Goal: Transaction & Acquisition: Purchase product/service

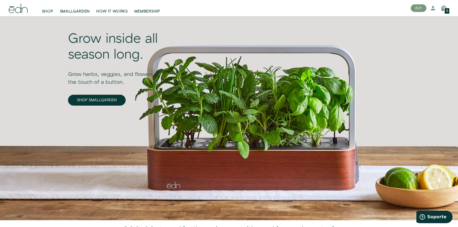
scroll to position [20, 0]
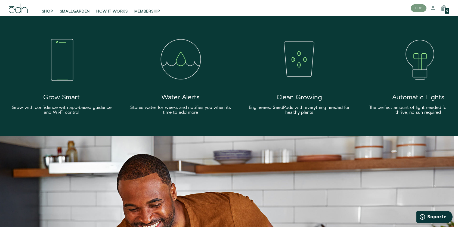
scroll to position [897, 0]
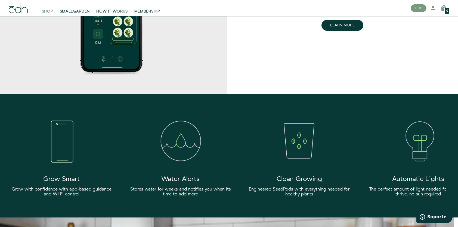
click at [47, 11] on span "SHOP" at bounding box center [47, 11] width 11 height 5
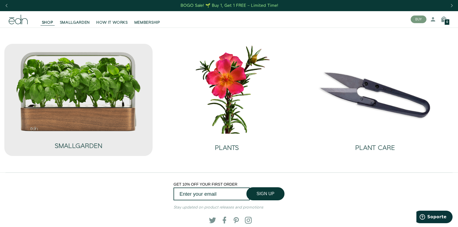
click at [94, 82] on img at bounding box center [79, 91] width 126 height 80
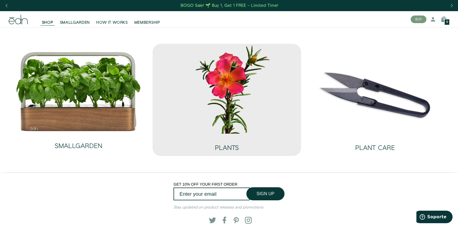
click at [219, 97] on img at bounding box center [226, 88] width 139 height 89
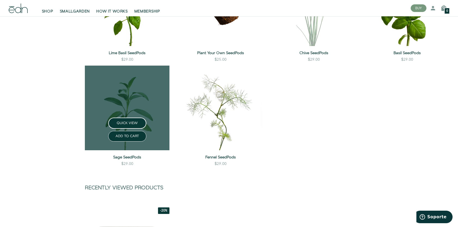
scroll to position [571, 0]
